Goal: Task Accomplishment & Management: Use online tool/utility

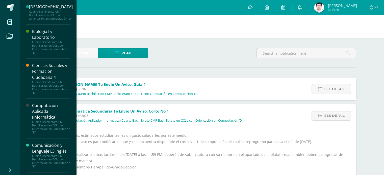
scroll to position [70, 0]
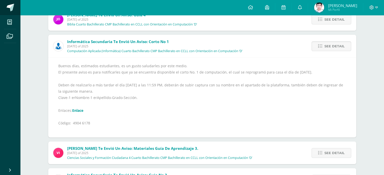
click at [10, 7] on span at bounding box center [11, 8] width 8 height 8
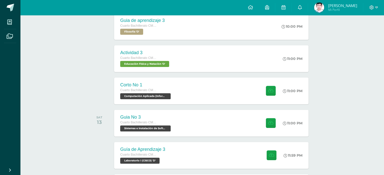
scroll to position [151, 0]
click at [173, 92] on div "Corto No 1 Cuarto Bachillerato CMP Bachillerato en CCLL con Orientación en Comp…" at bounding box center [145, 90] width 64 height 27
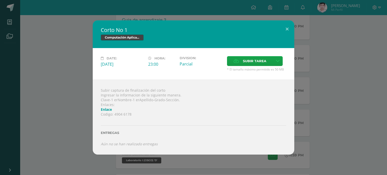
click at [135, 148] on div "Subir captura de finalización del corto Ingresar la informacion de la siguiente…" at bounding box center [194, 117] width 202 height 75
click at [137, 143] on icon "Aún no se han realizado entregas" at bounding box center [129, 144] width 57 height 5
click at [275, 63] on link at bounding box center [278, 61] width 10 height 10
click at [266, 74] on link "Subir enlace" at bounding box center [260, 72] width 50 height 8
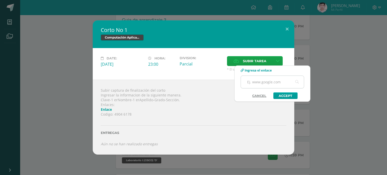
click at [267, 80] on input "text" at bounding box center [272, 82] width 63 height 12
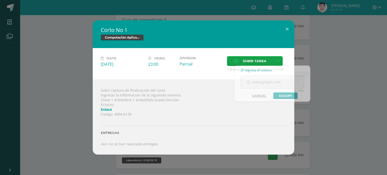
click at [347, 96] on div "Corto No 1 Computación Aplicada (Informática) Date: [DATE] Hora: 23:00 Division:" at bounding box center [193, 87] width 383 height 134
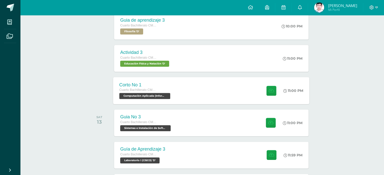
click at [177, 95] on div "Corto No 1 Cuarto Bachillerato CMP Bachillerato en CCLL con Orientación en Comp…" at bounding box center [145, 90] width 64 height 27
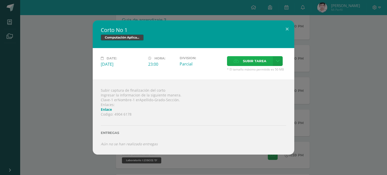
click at [241, 60] on label "Subir tarea" at bounding box center [250, 61] width 46 height 10
click at [0, 0] on input "Subir tarea" at bounding box center [0, 0] width 0 height 0
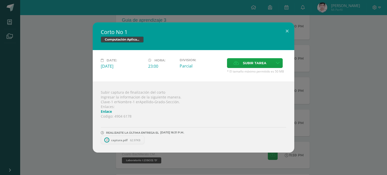
click at [318, 114] on div "Corto No 1 Computación Aplicada (Informática) Date: [DATE] Hora: 23:00 Division:" at bounding box center [193, 87] width 383 height 130
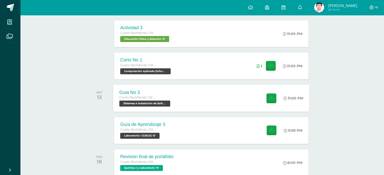
scroll to position [177, 0]
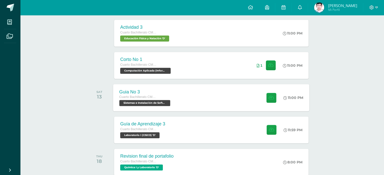
click at [191, 95] on div "Guia No 3 Cuarto Bachillerato CMP Bachillerato en CCLL con Orientación en Compu…" at bounding box center [211, 97] width 196 height 27
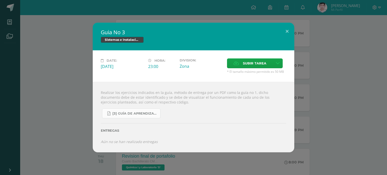
click at [128, 112] on span "[3] Guía de Aprendizaje - Sistemas e Instalación de Software.pdf" at bounding box center [134, 114] width 45 height 4
click at [324, 99] on div "Guia No 3 Sistemas e Instalación de Software (Desarrollo de Software) Date: [DA…" at bounding box center [193, 88] width 383 height 130
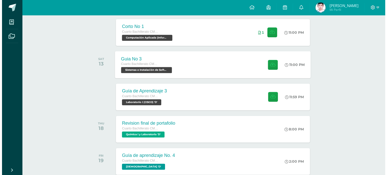
scroll to position [227, 0]
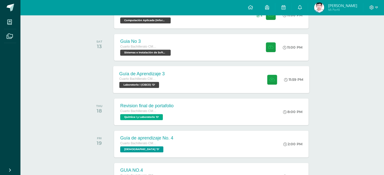
click at [184, 82] on div "Guía de Aprendizaje 3 Cuarto Bachillerato CMP Bachillerato en CCLL con Orientac…" at bounding box center [211, 79] width 196 height 27
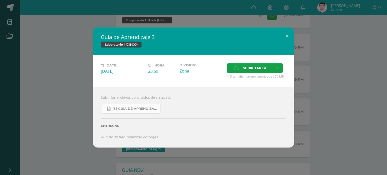
click at [149, 110] on span "[3]-GUIA DE APRENDIZAJE 3 IV [PERSON_NAME] CISCO UNIDAD 4.pdf" at bounding box center [134, 109] width 45 height 4
